Goal: Task Accomplishment & Management: Use online tool/utility

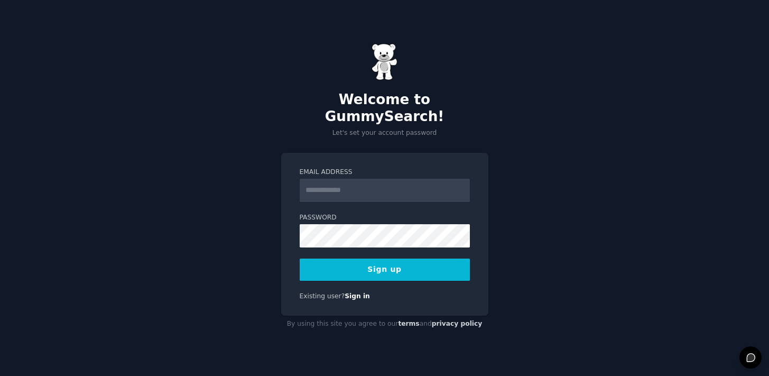
click at [357, 183] on input "Email Address" at bounding box center [385, 190] width 170 height 23
type input "**********"
click at [388, 260] on button "Sign up" at bounding box center [385, 269] width 170 height 22
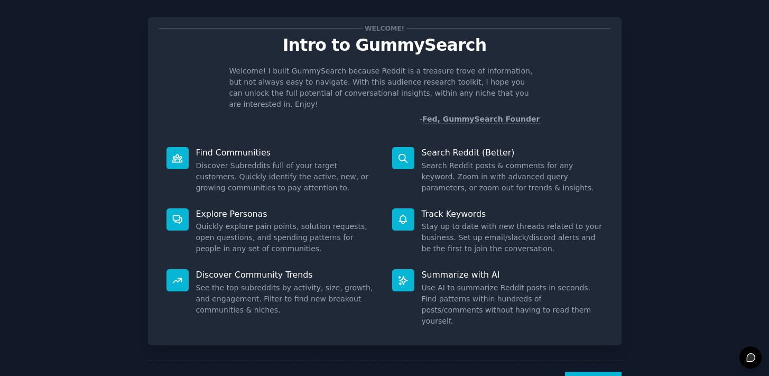
scroll to position [18, 0]
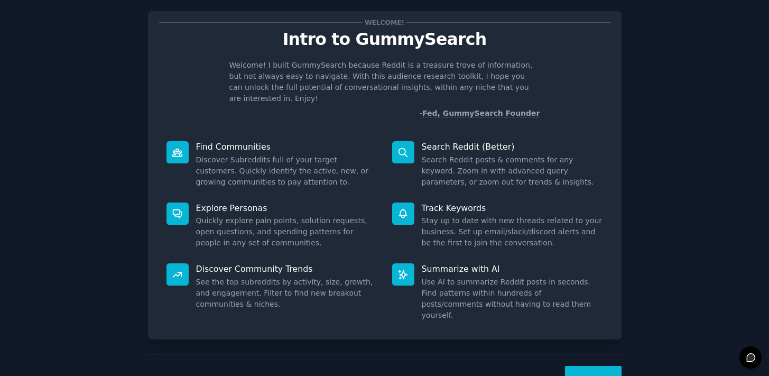
click at [593, 366] on button "Next" at bounding box center [593, 379] width 57 height 26
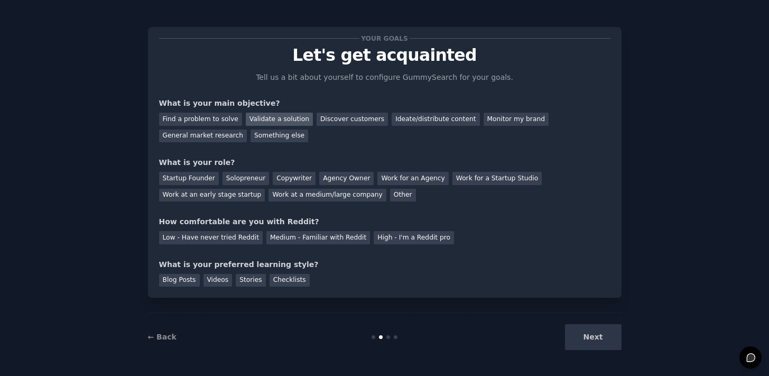
click at [277, 118] on div "Validate a solution" at bounding box center [279, 119] width 67 height 13
click at [187, 177] on div "Startup Founder" at bounding box center [189, 178] width 60 height 13
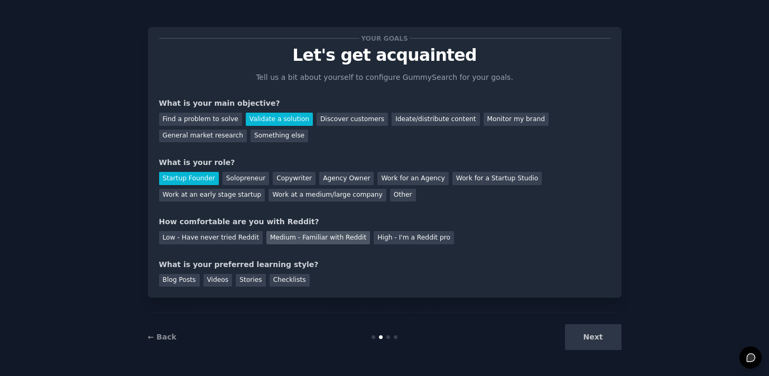
click at [337, 238] on div "Medium - Familiar with Reddit" at bounding box center [318, 237] width 104 height 13
click at [175, 281] on div "Blog Posts" at bounding box center [179, 280] width 41 height 13
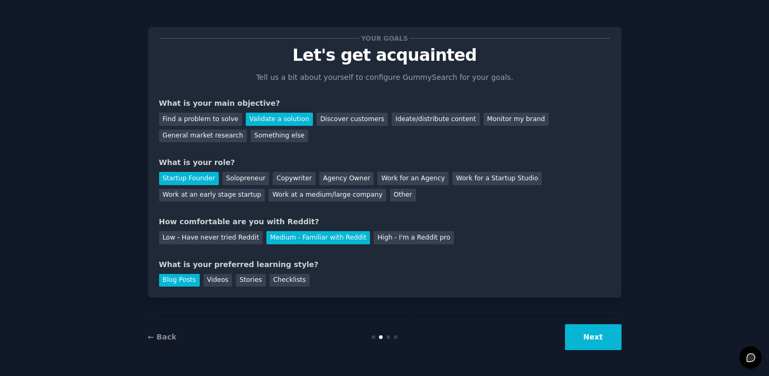
click at [592, 340] on button "Next" at bounding box center [593, 337] width 57 height 26
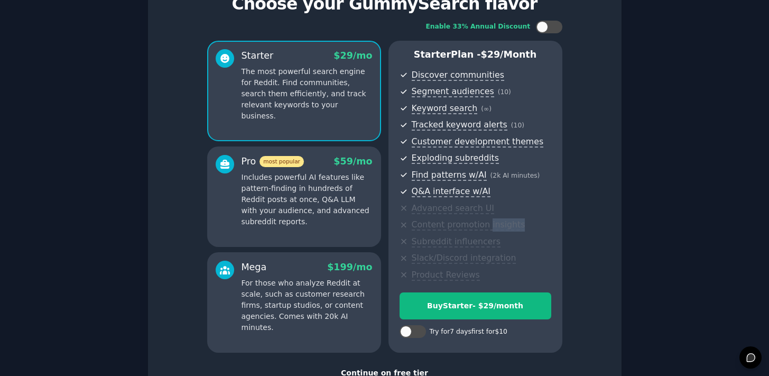
scroll to position [87, 0]
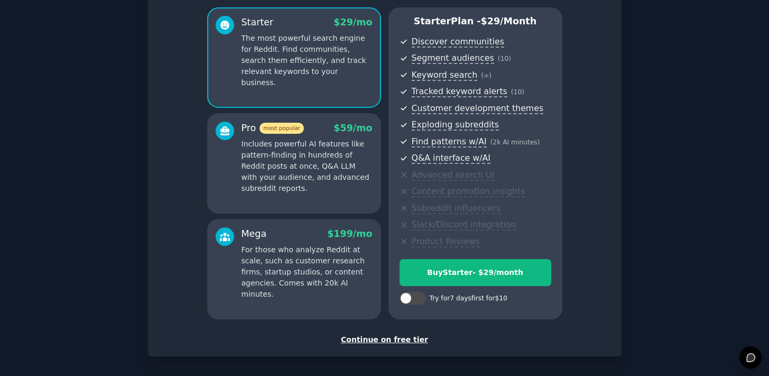
click at [369, 339] on div "Continue on free tier" at bounding box center [384, 339] width 451 height 11
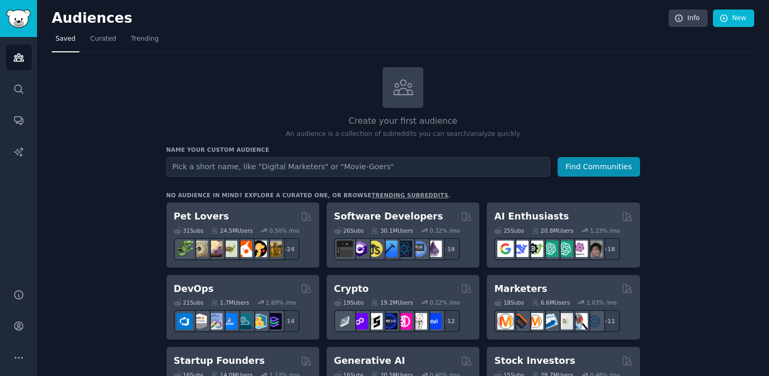
click at [253, 166] on input "text" at bounding box center [358, 167] width 384 height 20
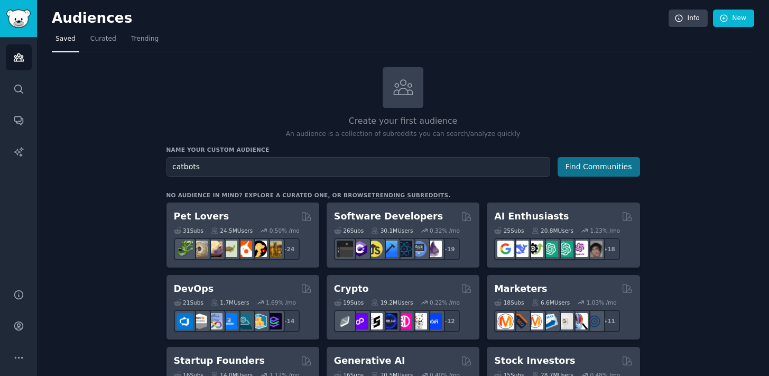
type input "catbots"
click at [606, 164] on button "Find Communities" at bounding box center [598, 167] width 82 height 20
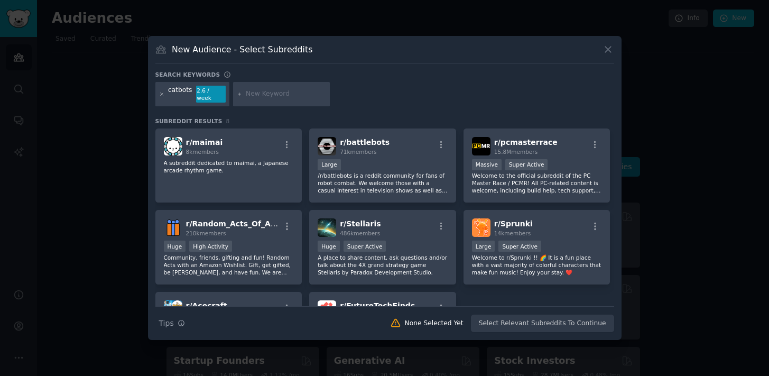
click at [161, 94] on icon at bounding box center [162, 94] width 6 height 6
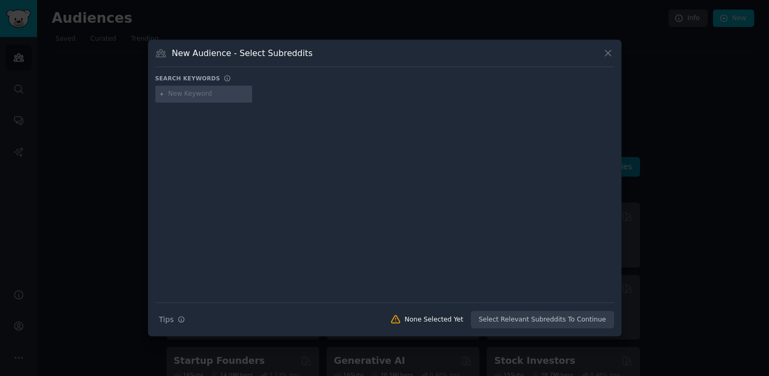
click at [184, 94] on input "text" at bounding box center [208, 94] width 80 height 10
type input "ai pets"
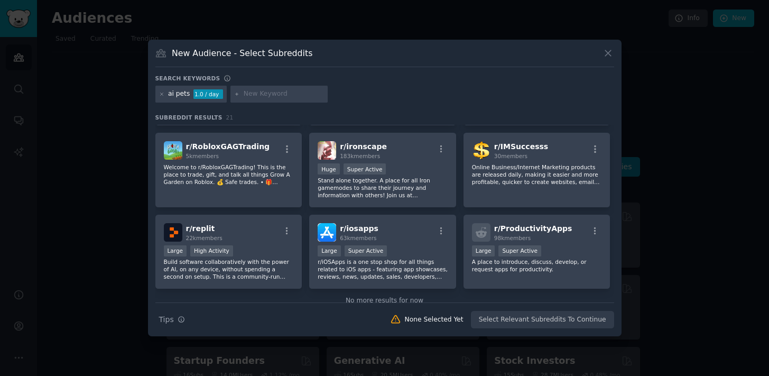
scroll to position [423, 0]
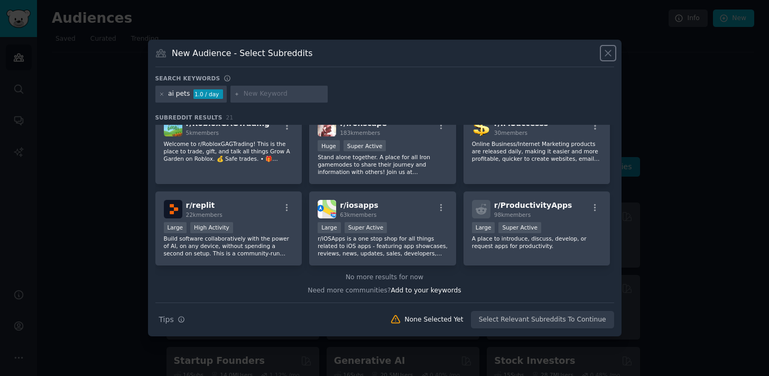
click at [604, 54] on icon at bounding box center [607, 53] width 11 height 11
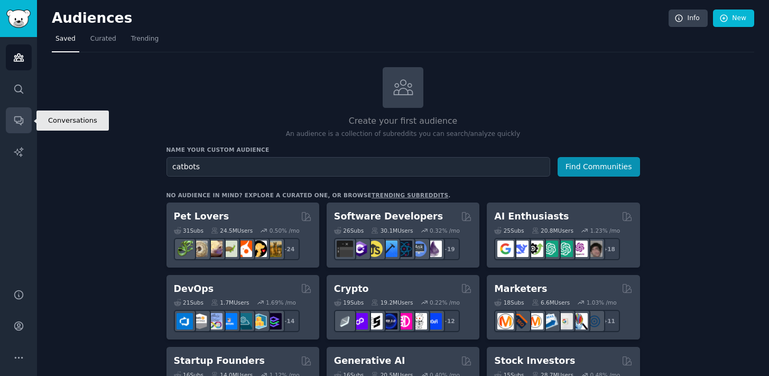
click at [24, 117] on link "Conversations" at bounding box center [19, 120] width 26 height 26
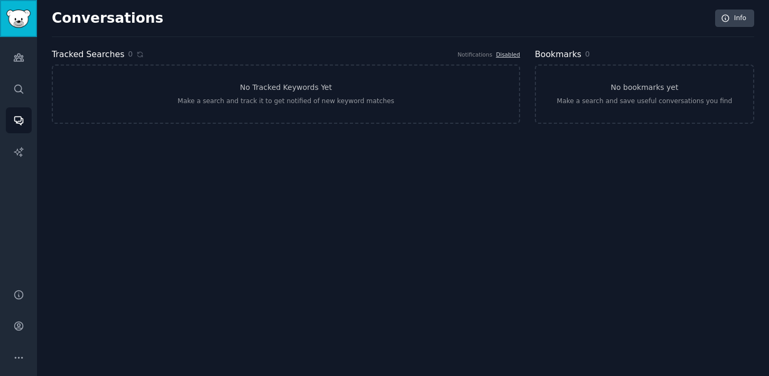
click at [21, 20] on img "Sidebar" at bounding box center [18, 19] width 24 height 18
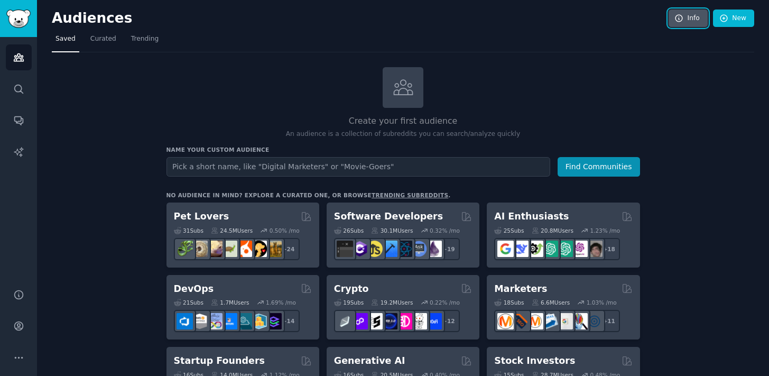
click at [692, 16] on link "Info" at bounding box center [687, 19] width 39 height 18
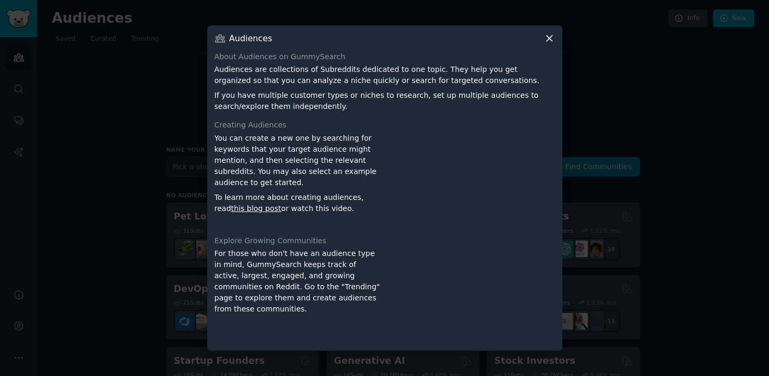
click at [546, 40] on icon at bounding box center [549, 38] width 11 height 11
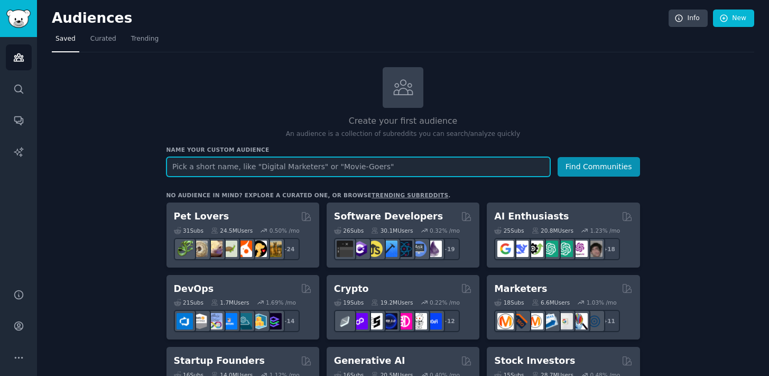
click at [229, 170] on input "text" at bounding box center [358, 167] width 384 height 20
type input "chatbots"
click at [557, 157] on button "Find Communities" at bounding box center [598, 167] width 82 height 20
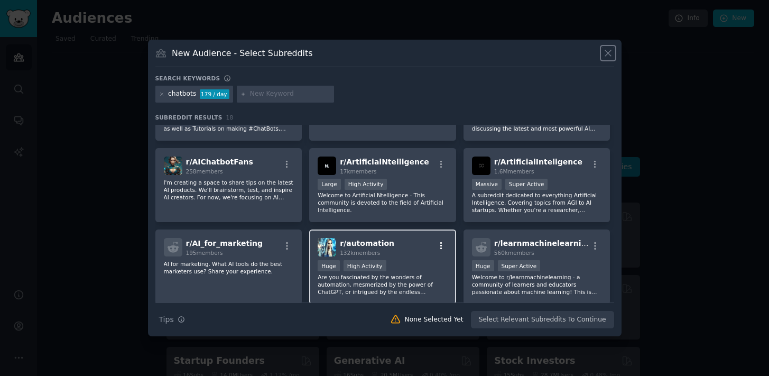
scroll to position [301, 0]
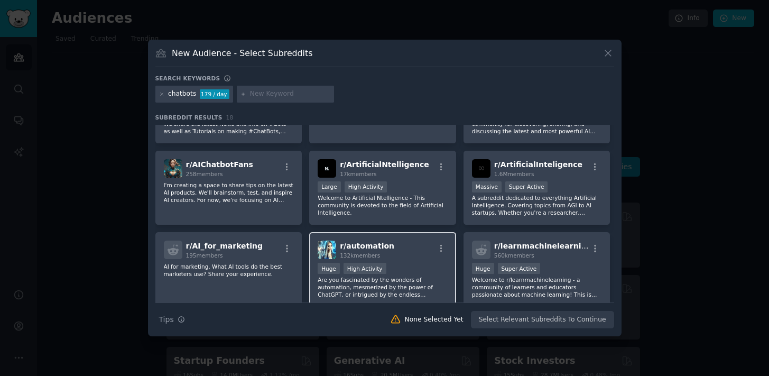
click at [406, 240] on div "r/ automation 132k members" at bounding box center [383, 249] width 130 height 18
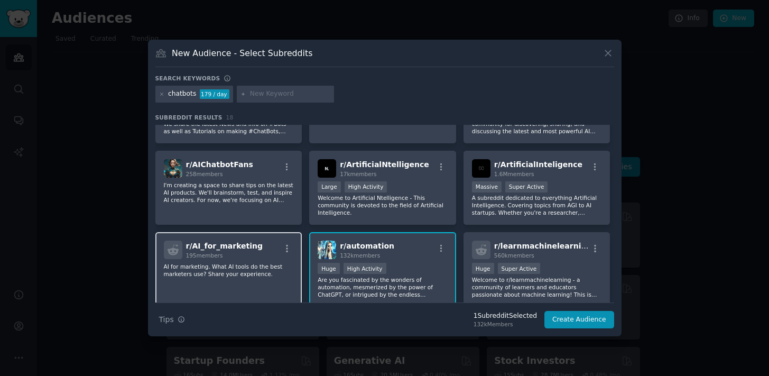
click at [265, 249] on div "r/ AI_for_marketing 195 members" at bounding box center [229, 249] width 130 height 18
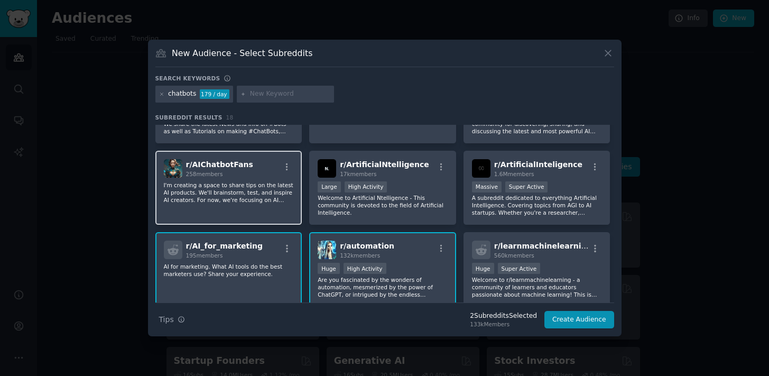
click at [259, 185] on p "I'm creating a space to share tips on the latest AI products. We'll brainstorm,…" at bounding box center [229, 192] width 130 height 22
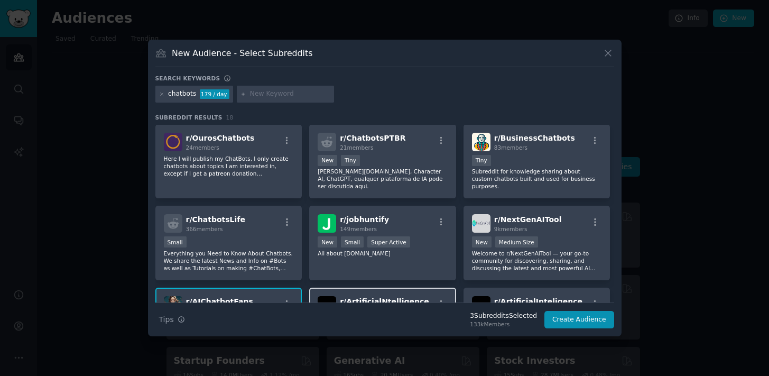
scroll to position [163, 0]
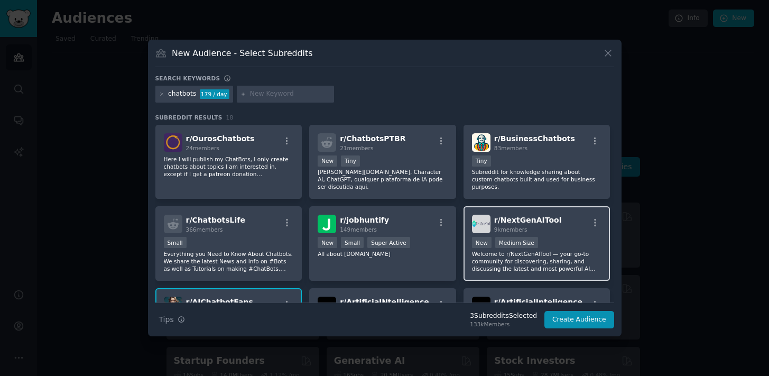
click at [559, 226] on div "r/ NextGenAITool 9k members" at bounding box center [537, 224] width 130 height 18
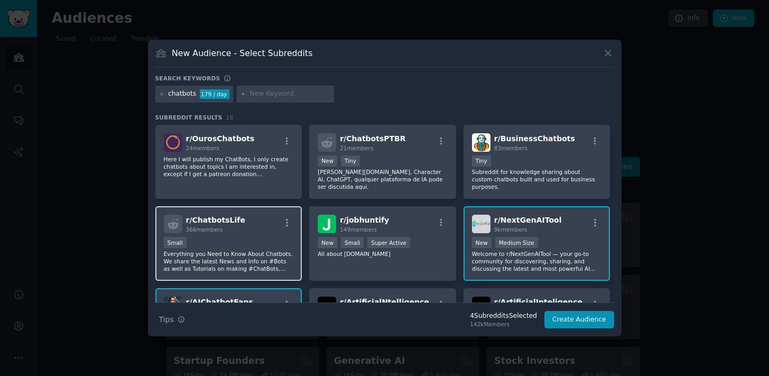
click at [254, 221] on div "r/ ChatbotsLife 366 members" at bounding box center [229, 224] width 130 height 18
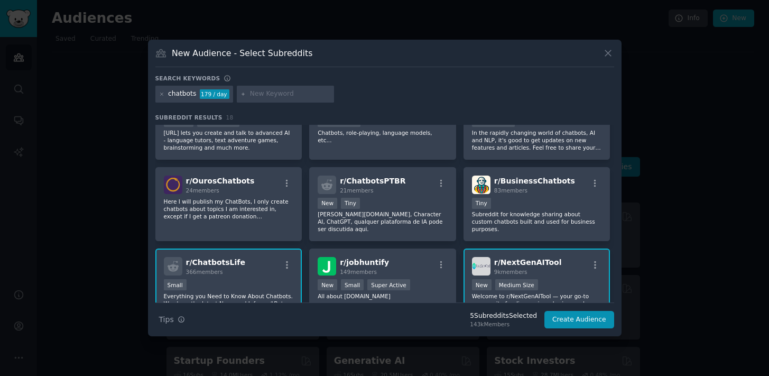
scroll to position [117, 0]
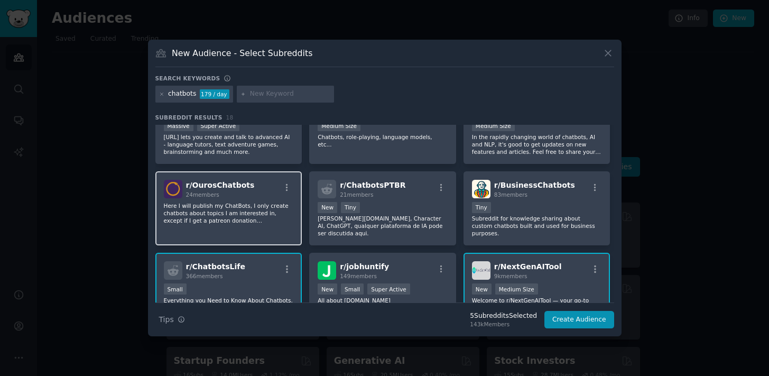
click at [256, 204] on p "Here I will publish my ChatBots, I only create chatbots about topics I am inter…" at bounding box center [229, 213] width 130 height 22
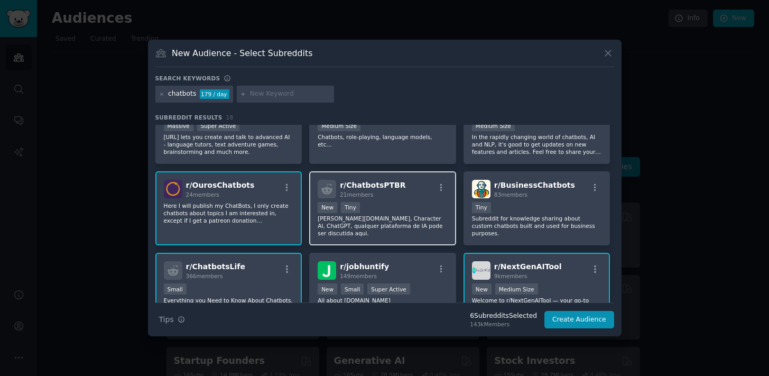
click at [405, 200] on div "r/ ChatbotsPTBR 21 members New Tiny [PERSON_NAME][DOMAIN_NAME], Character AI, C…" at bounding box center [382, 208] width 147 height 75
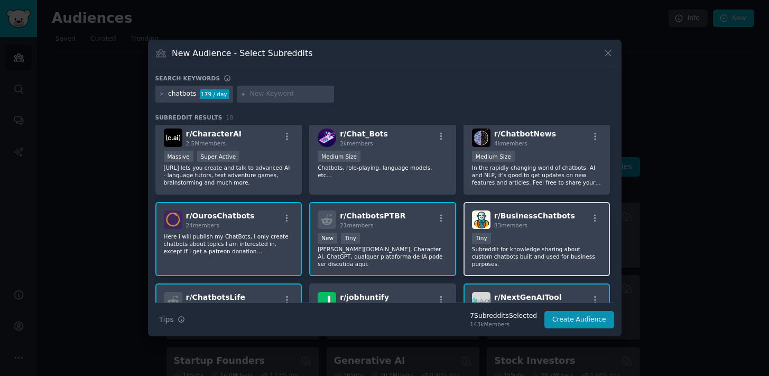
scroll to position [56, 0]
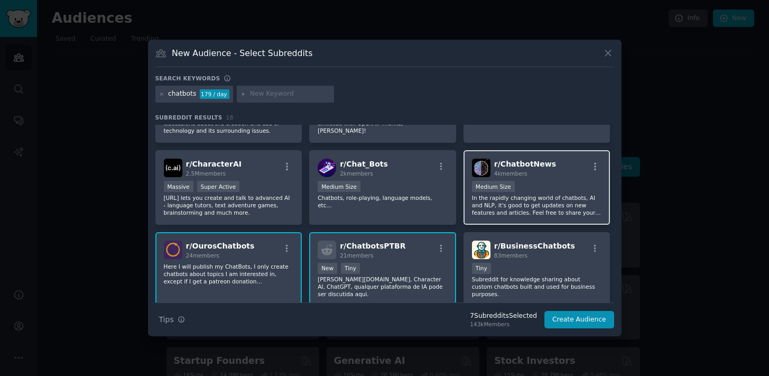
click at [539, 192] on div "1000 - 10,000 members Medium Size" at bounding box center [537, 187] width 130 height 13
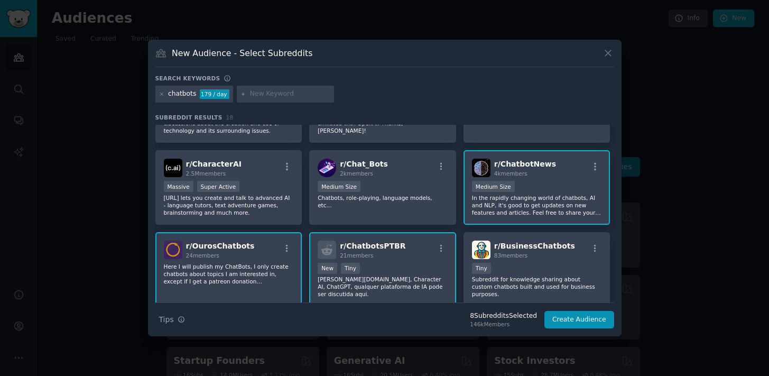
click at [539, 192] on div "1000 - 10,000 members Medium Size" at bounding box center [537, 187] width 130 height 13
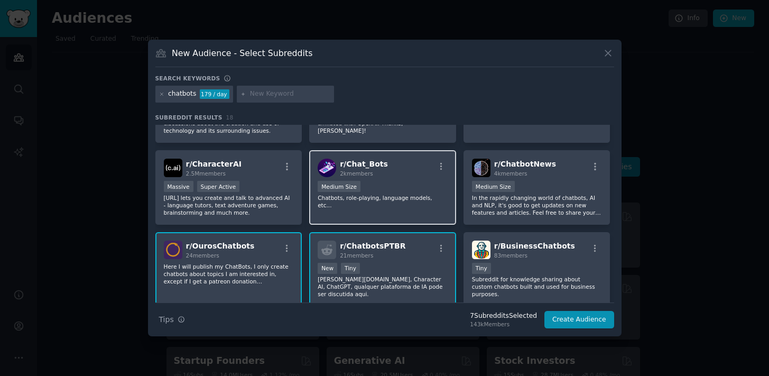
click at [385, 200] on p "Chatbots, role-playing, language models, etc..." at bounding box center [383, 201] width 130 height 15
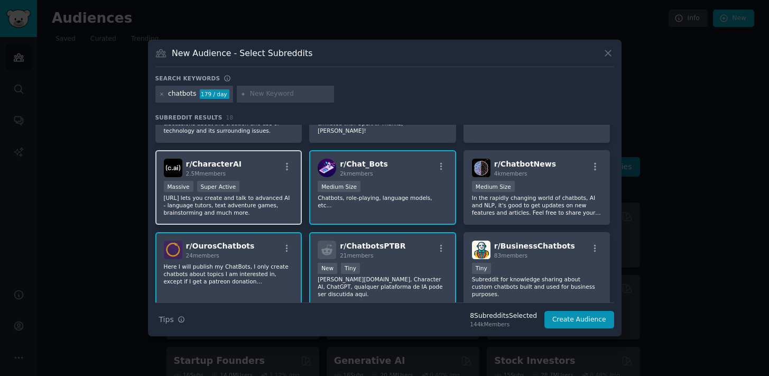
click at [265, 173] on div "r/ CharacterAI 2.5M members" at bounding box center [229, 168] width 130 height 18
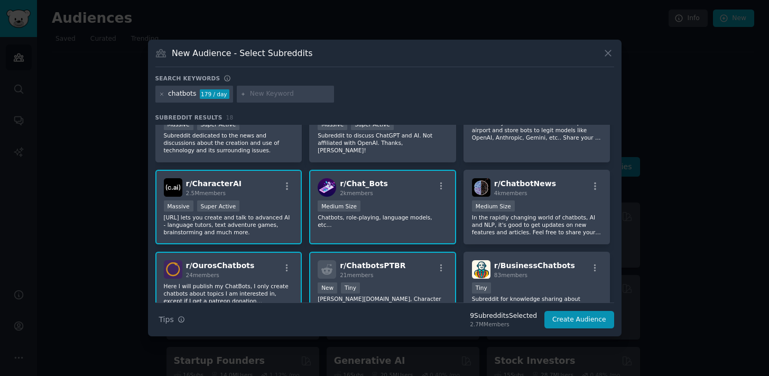
scroll to position [0, 0]
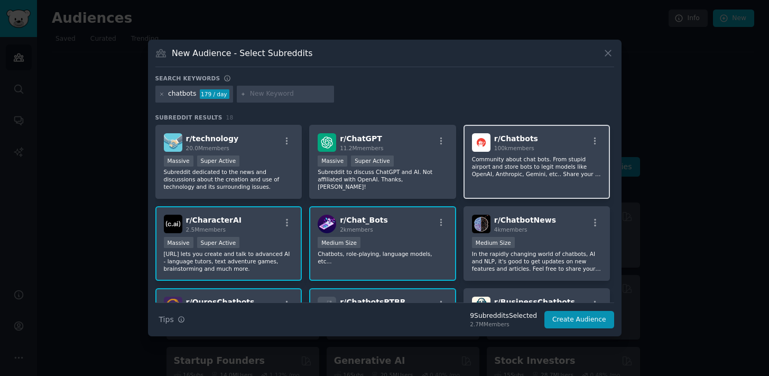
click at [543, 164] on p "Community about chat bots. From stupid airport and store bots to legit models l…" at bounding box center [537, 166] width 130 height 22
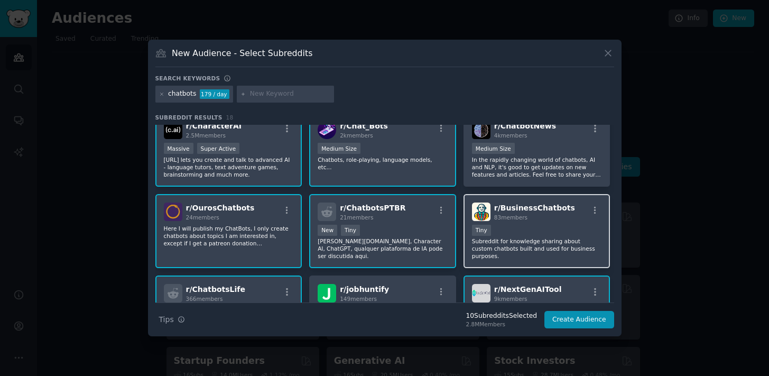
scroll to position [118, 0]
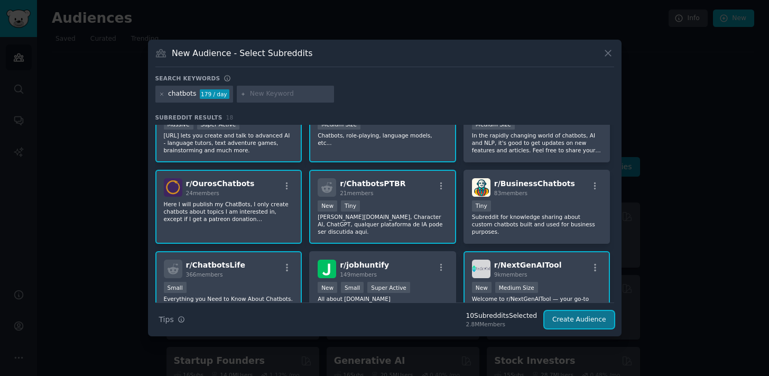
click at [576, 319] on button "Create Audience" at bounding box center [579, 320] width 70 height 18
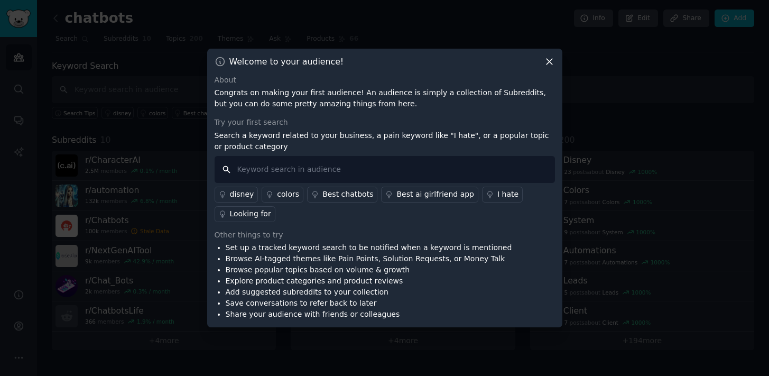
click at [298, 172] on input "text" at bounding box center [385, 169] width 340 height 27
type input "pets"
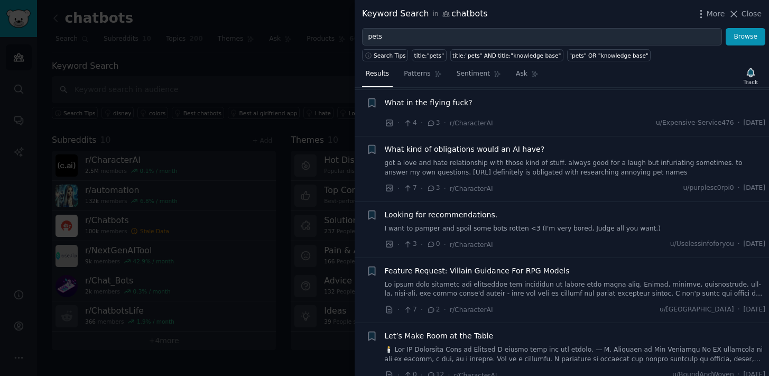
scroll to position [681, 0]
click at [736, 12] on icon at bounding box center [734, 14] width 6 height 6
